Goal: Use online tool/utility: Use online tool/utility

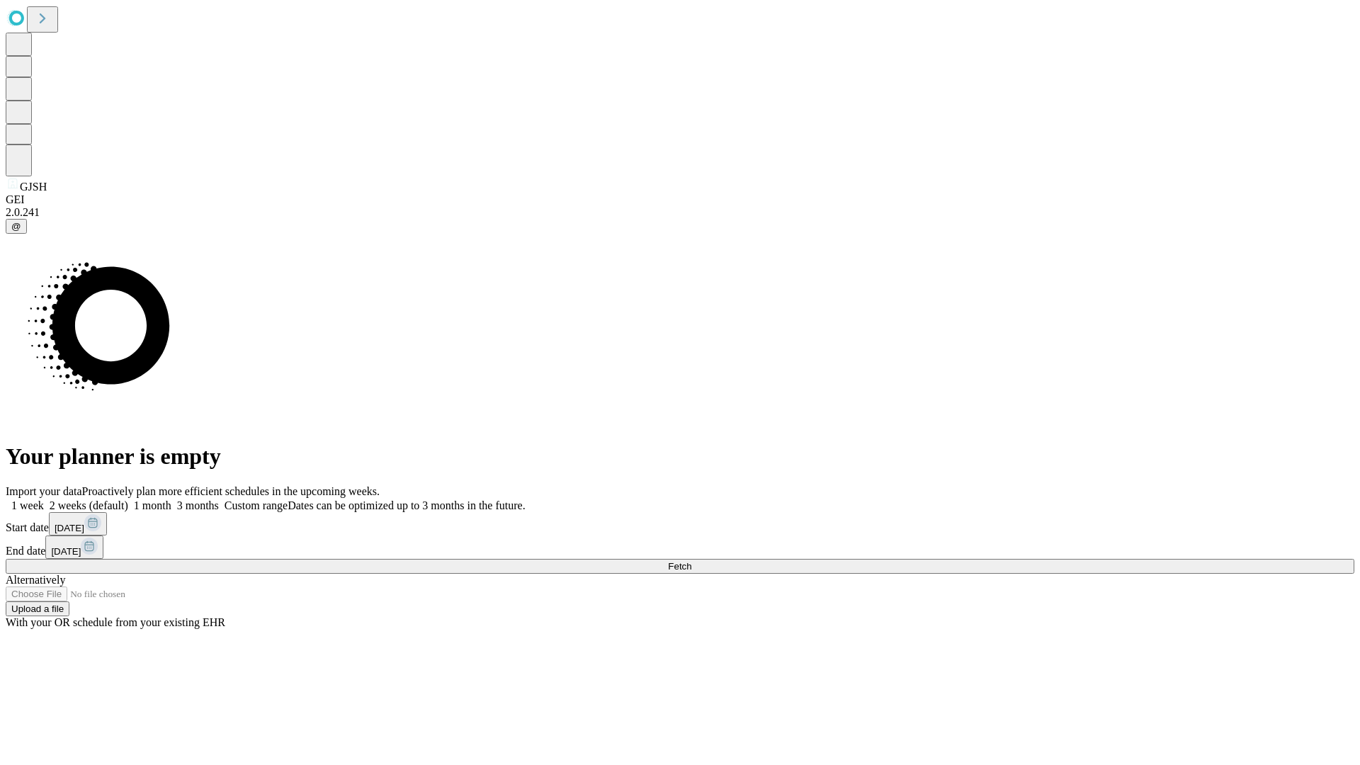
click at [691, 561] on span "Fetch" at bounding box center [679, 566] width 23 height 11
